Goal: Find contact information: Find contact information

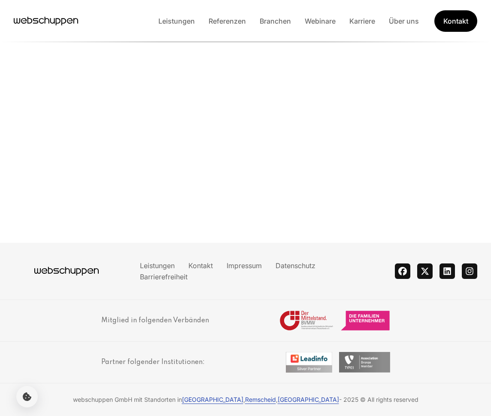
scroll to position [2183, 0]
click at [236, 262] on link "Impressum" at bounding box center [244, 265] width 49 height 9
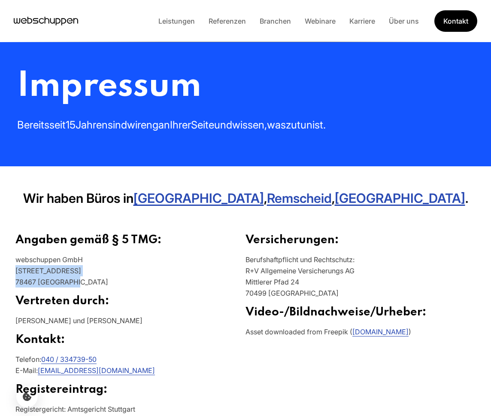
drag, startPoint x: 83, startPoint y: 283, endPoint x: 15, endPoint y: 274, distance: 68.9
click at [15, 274] on section "Angaben gemäß § 5 TMG: webschuppen GmbH [STREET_ADDRESS] Vertreten durch: [PERS…" at bounding box center [245, 406] width 491 height 387
copy p "[STREET_ADDRESS]"
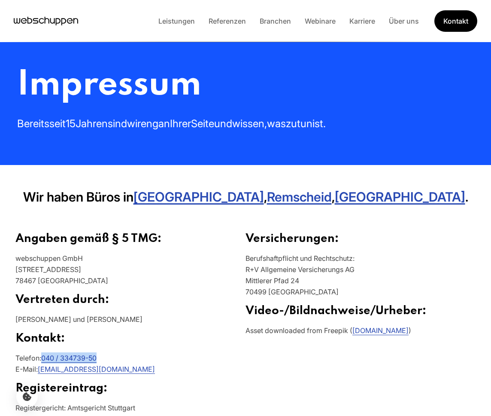
drag, startPoint x: 113, startPoint y: 357, endPoint x: 45, endPoint y: 357, distance: 68.7
click at [45, 357] on p "Telefon: 040 / 334739-50 E-Mail: [EMAIL_ADDRESS][DOMAIN_NAME]" at bounding box center [130, 366] width 230 height 29
copy link "040 / 334739-50"
click at [59, 21] on icon "Hauptseite besuchen" at bounding box center [46, 21] width 64 height 13
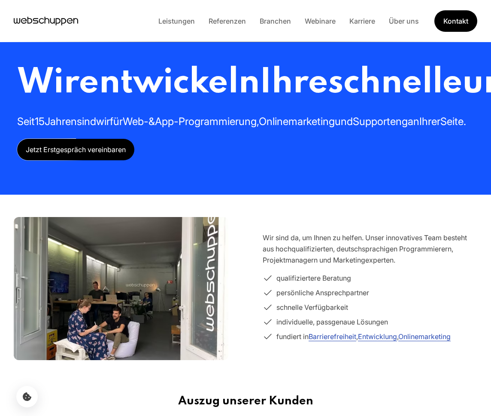
scroll to position [0, 0]
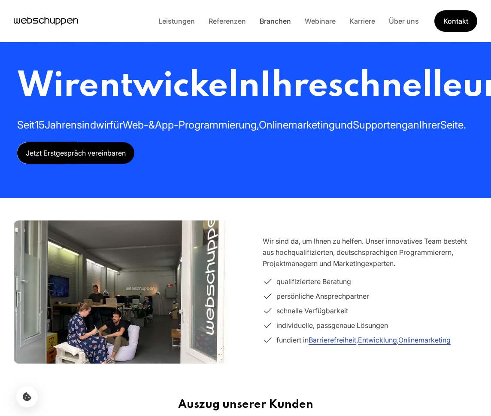
click at [277, 17] on link "Branchen" at bounding box center [275, 21] width 45 height 9
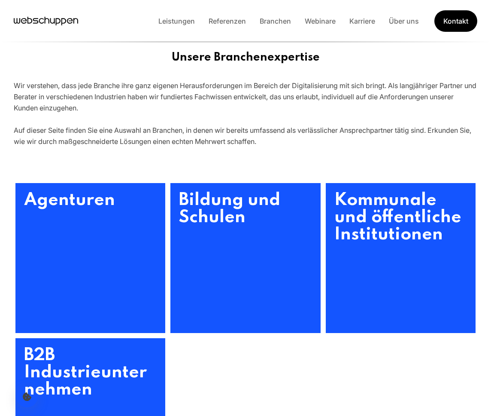
scroll to position [97, 0]
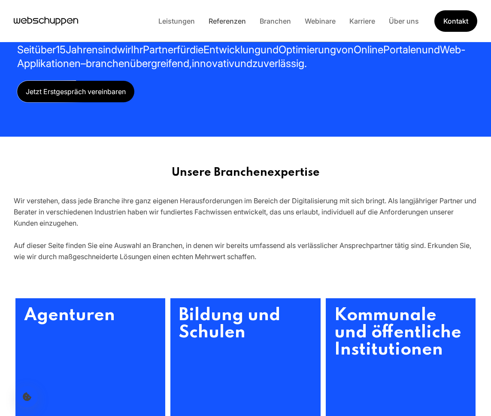
click at [232, 21] on link "Referenzen" at bounding box center [227, 21] width 51 height 9
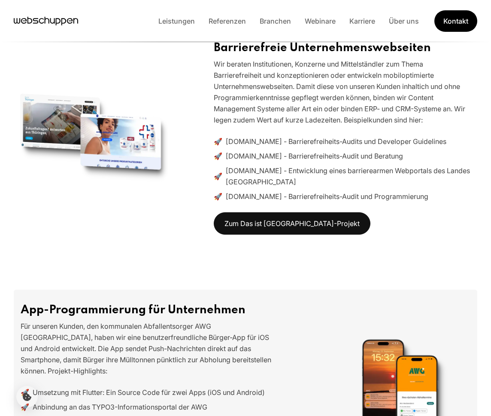
scroll to position [289, 0]
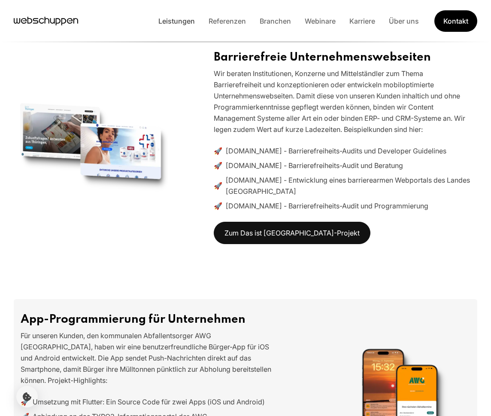
click at [163, 21] on link "Leistungen" at bounding box center [177, 21] width 50 height 9
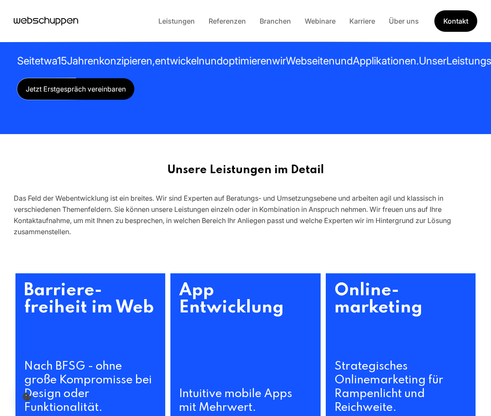
scroll to position [0, 0]
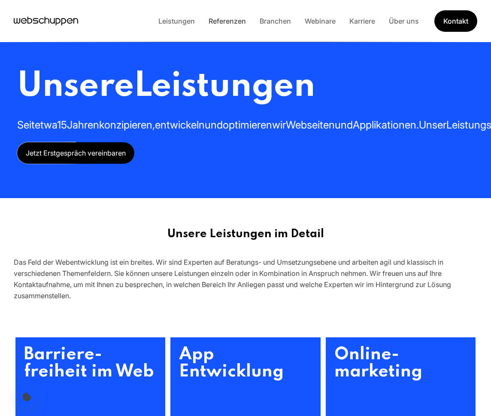
click at [222, 23] on link "Referenzen" at bounding box center [227, 21] width 51 height 9
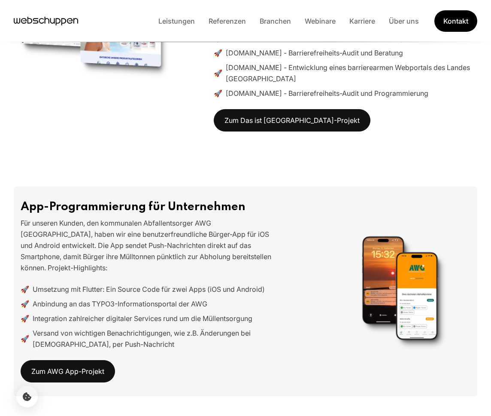
scroll to position [402, 0]
